Goal: Download file/media

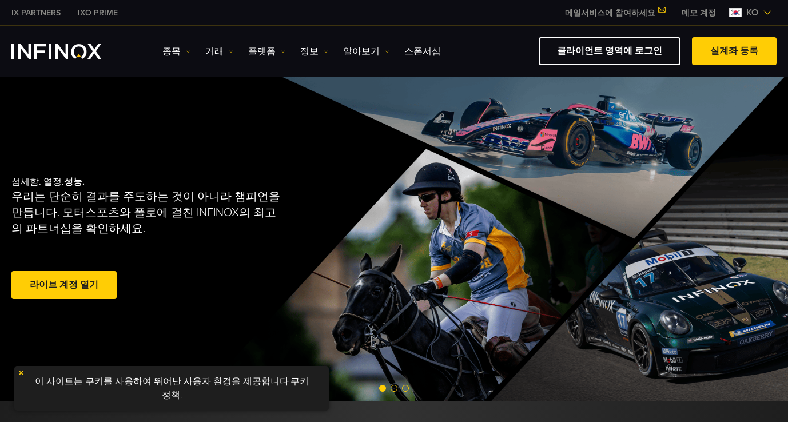
click at [280, 49] on img at bounding box center [283, 52] width 6 height 6
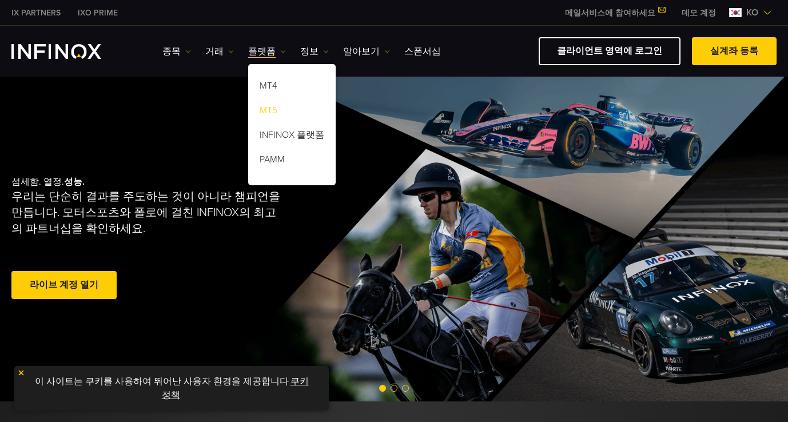
click at [265, 106] on link "MT5" at bounding box center [291, 112] width 87 height 25
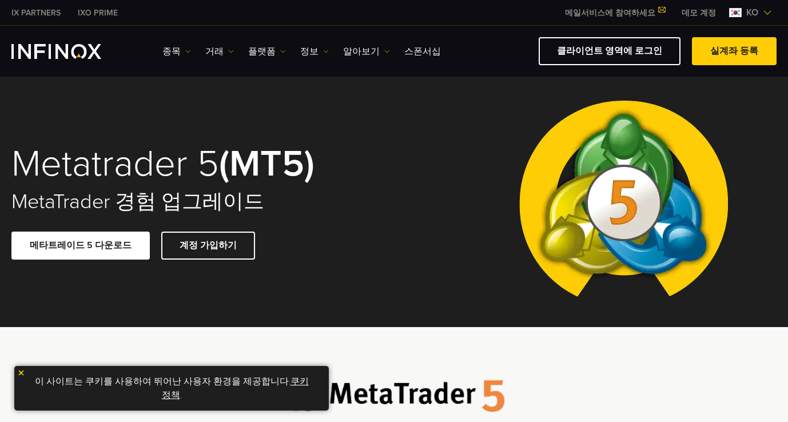
click at [81, 245] on span at bounding box center [81, 245] width 0 height 0
